Goal: Task Accomplishment & Management: Manage account settings

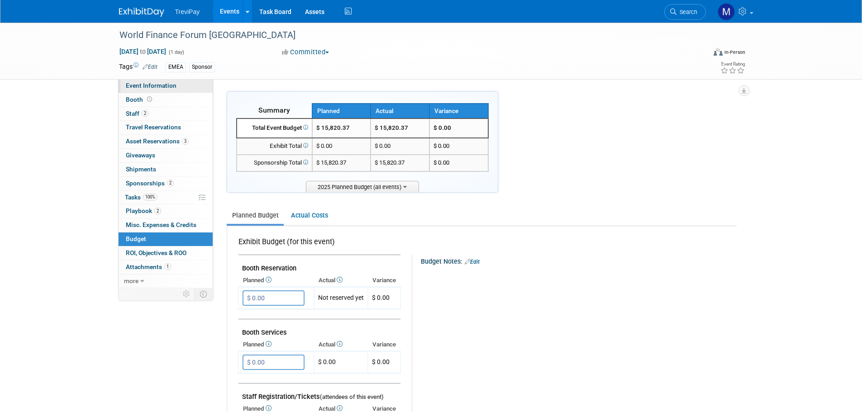
click at [155, 85] on span "Event Information" at bounding box center [151, 85] width 51 height 7
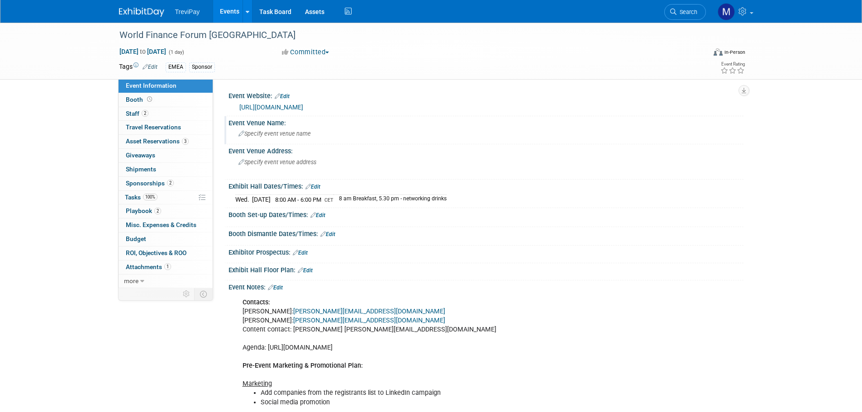
click at [280, 133] on span "Specify event venue name" at bounding box center [274, 133] width 72 height 7
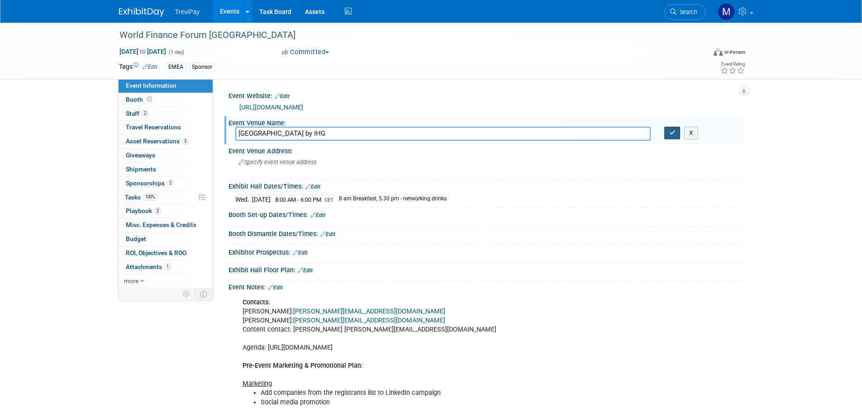
type input "Crowne Plaza Zurich by IHG"
click at [572, 133] on button "button" at bounding box center [672, 133] width 16 height 13
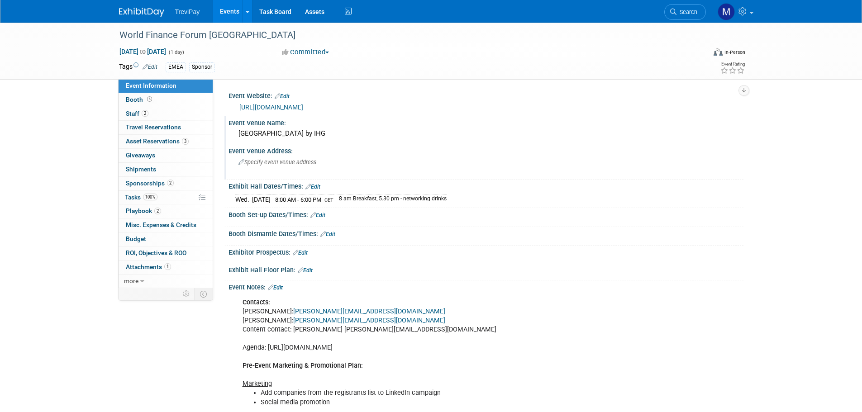
click at [257, 164] on span "Specify event venue address" at bounding box center [277, 162] width 78 height 7
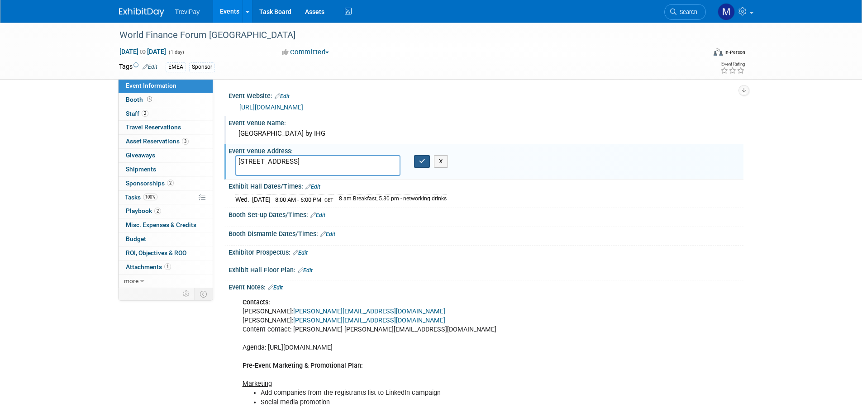
type textarea "Badenerstrasse 420, 8040 Zürich, Switzerland"
click at [420, 161] on icon "button" at bounding box center [422, 161] width 6 height 6
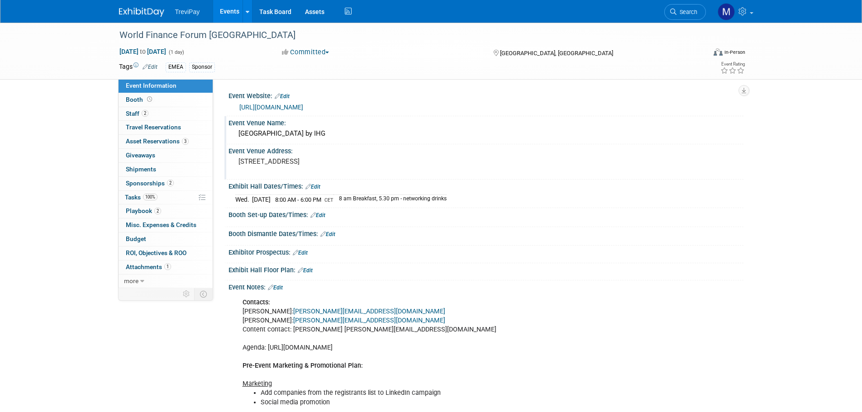
click at [319, 185] on link "Edit" at bounding box center [312, 187] width 15 height 6
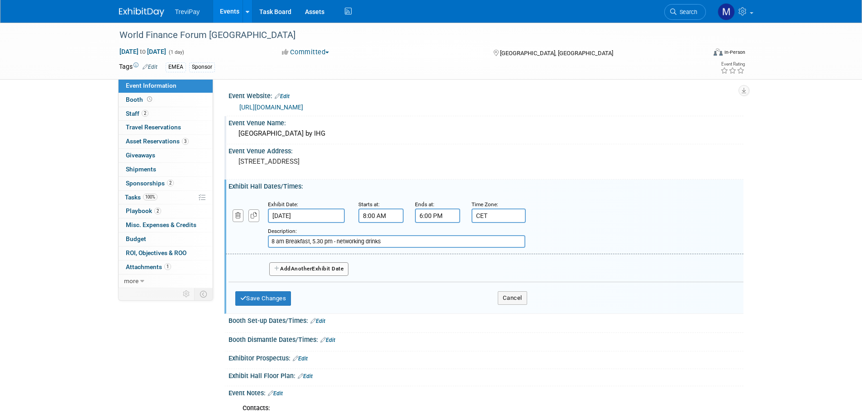
click at [305, 249] on span "Another" at bounding box center [301, 268] width 21 height 6
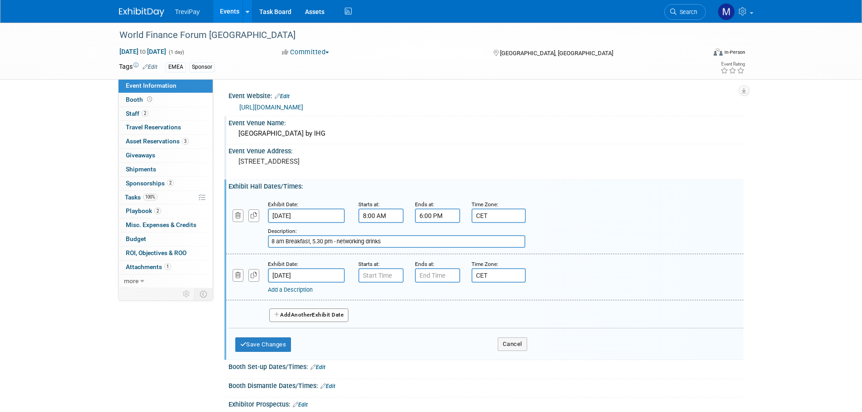
click at [299, 249] on input "Nov 20, 2025" at bounding box center [306, 275] width 77 height 14
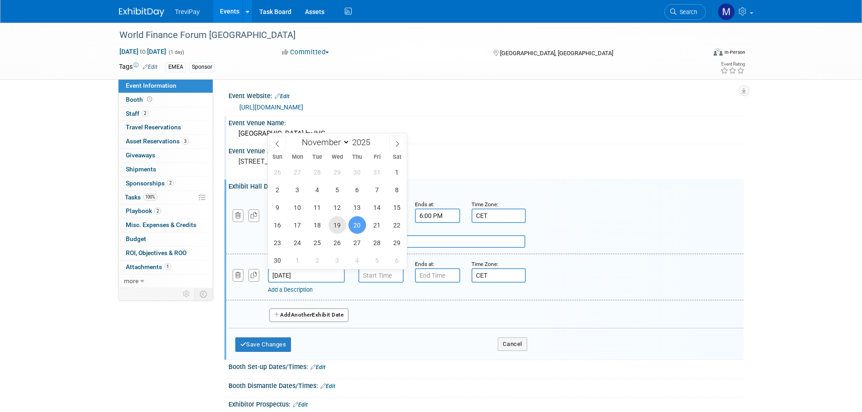
click at [339, 227] on span "19" at bounding box center [337, 225] width 18 height 18
type input "Nov 19, 2025"
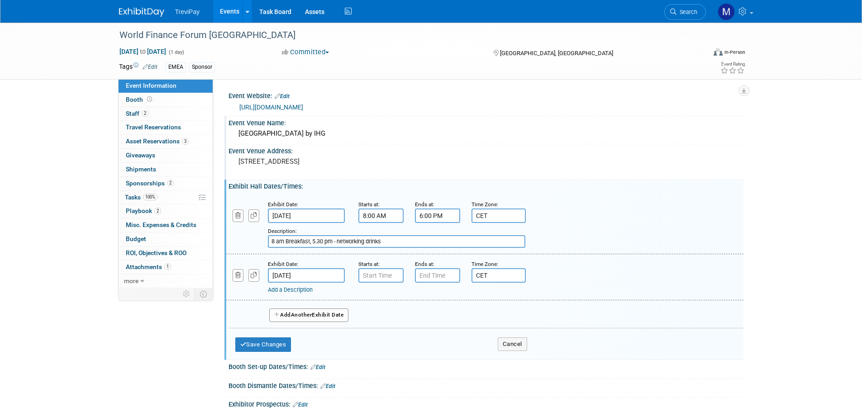
drag, startPoint x: 332, startPoint y: 241, endPoint x: 311, endPoint y: 242, distance: 20.8
click at [311, 242] on input "8 am Breakfast, 5.30 pm - networking drinks" at bounding box center [396, 241] width 257 height 13
click at [374, 249] on input "7:00 AM" at bounding box center [380, 275] width 45 height 14
click at [461, 249] on button "AM" at bounding box center [458, 316] width 16 height 15
click at [380, 249] on span at bounding box center [379, 298] width 16 height 16
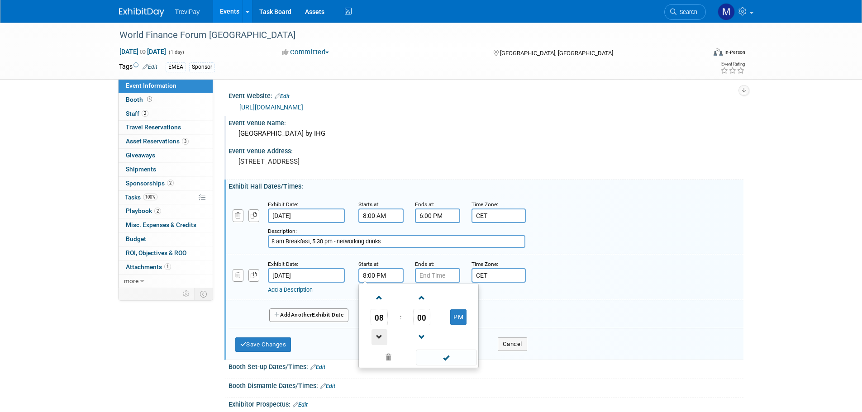
click at [381, 249] on span at bounding box center [379, 337] width 16 height 16
click at [422, 249] on span "00" at bounding box center [421, 317] width 17 height 16
click at [442, 249] on td "30" at bounding box center [432, 322] width 29 height 24
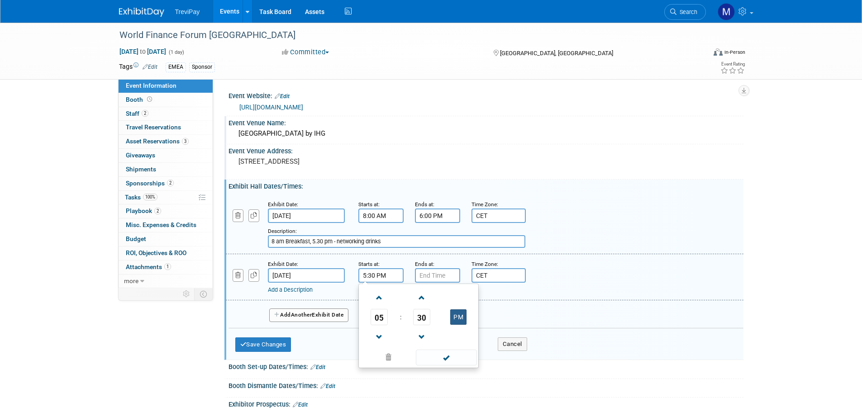
click at [456, 249] on button "PM" at bounding box center [458, 316] width 16 height 15
click at [456, 249] on button "AM" at bounding box center [458, 316] width 16 height 15
type input "5:30 PM"
click at [443, 249] on span at bounding box center [446, 358] width 61 height 16
drag, startPoint x: 388, startPoint y: 245, endPoint x: 309, endPoint y: 242, distance: 78.7
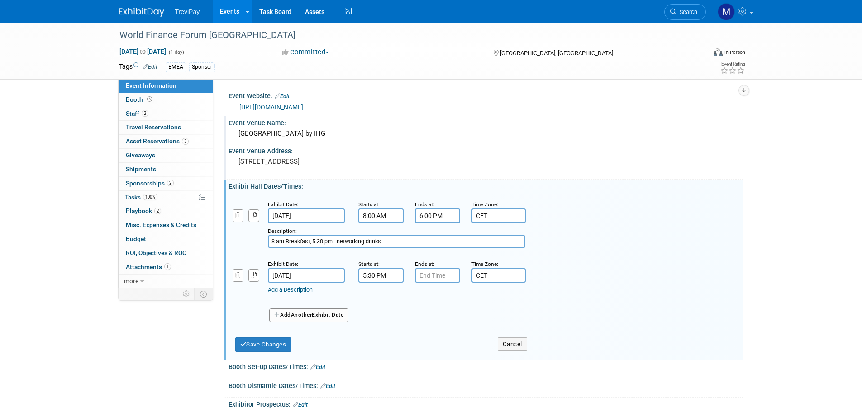
click at [309, 242] on input "8 am Breakfast, 5.30 pm - networking drinks" at bounding box center [396, 241] width 257 height 13
type input "8 am Breakfast"
click at [287, 249] on link "Add a Description" at bounding box center [290, 289] width 45 height 7
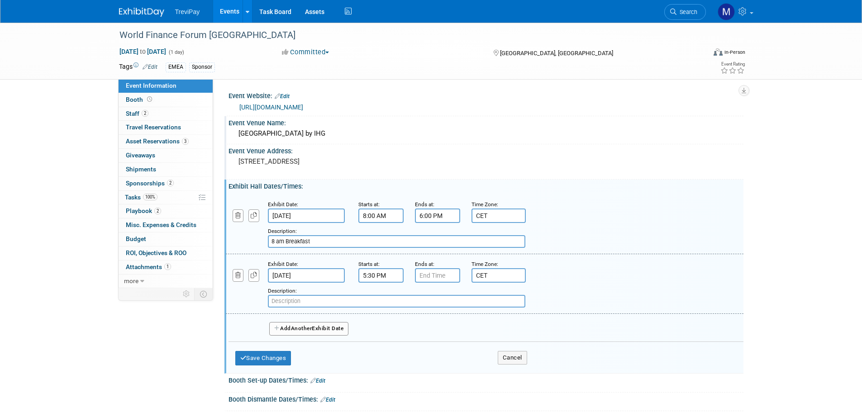
paste input ", 5.30 pm - networking drinks"
click at [299, 249] on input ", 5.30 pm - networking drinks" at bounding box center [396, 301] width 257 height 13
drag, startPoint x: 303, startPoint y: 302, endPoint x: 259, endPoint y: 300, distance: 44.4
click at [259, 249] on div "Add a Description Description: , 5.30 pm - networking drinks" at bounding box center [440, 295] width 442 height 25
type input "Networking drinks"
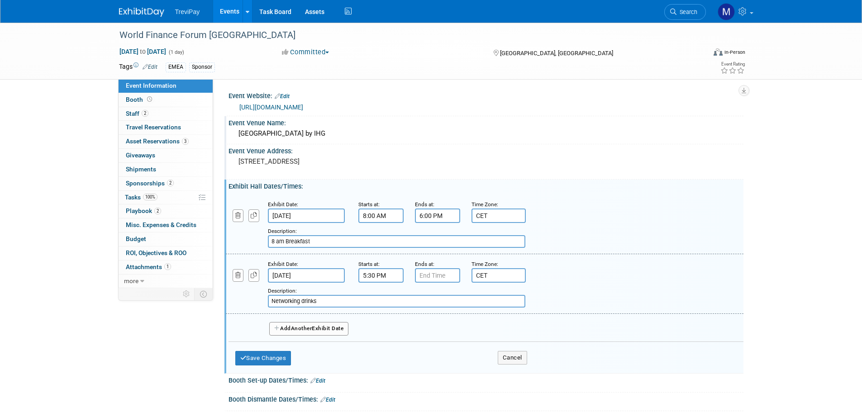
click at [327, 235] on input "8 am Breakfast" at bounding box center [396, 241] width 257 height 13
type input "8 am Breakfast, 9 am Opening"
click at [266, 249] on button "Save Changes" at bounding box center [263, 358] width 56 height 14
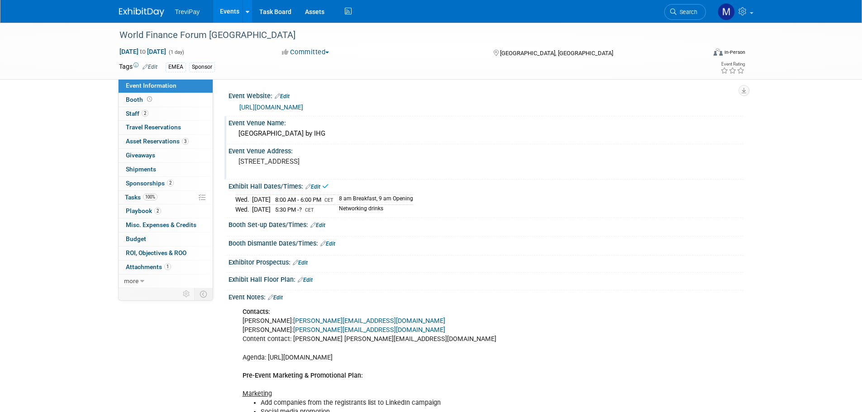
scroll to position [45, 0]
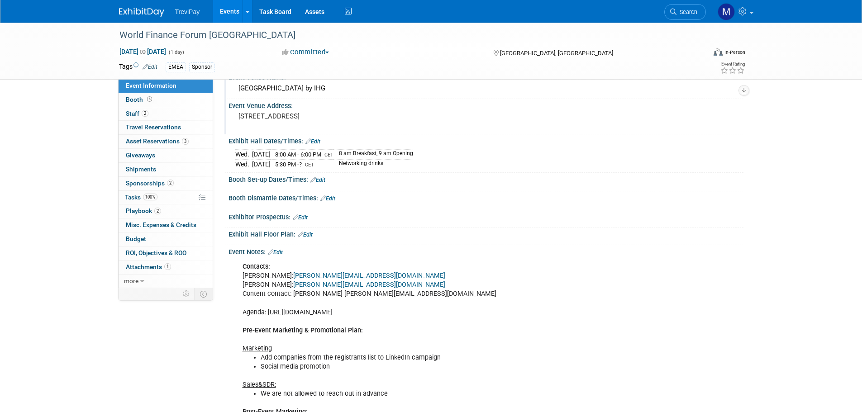
click at [305, 217] on link "Edit" at bounding box center [300, 217] width 15 height 6
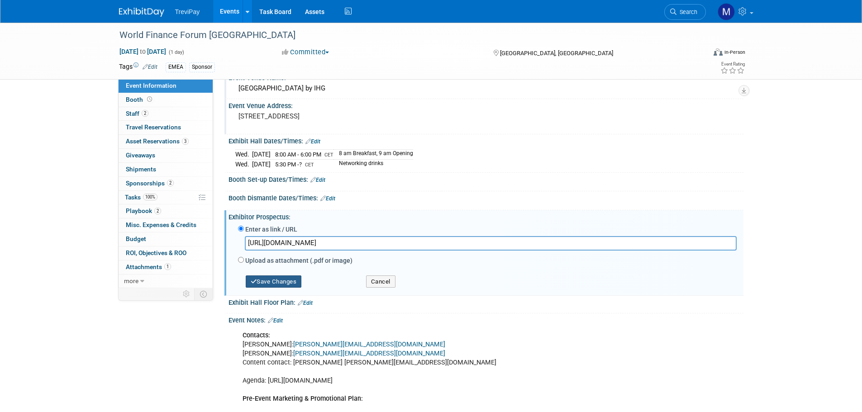
type input "https://futureforums.docsend.com/view/bzheexbn2xu82ye9"
click at [288, 249] on button "Save Changes" at bounding box center [274, 281] width 56 height 13
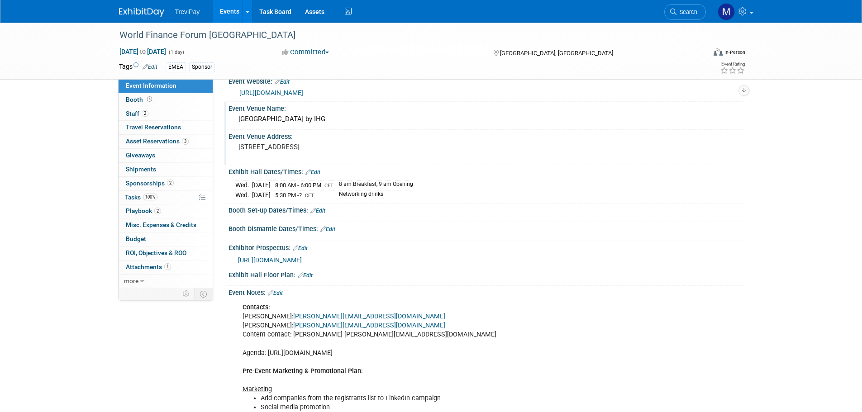
scroll to position [0, 0]
